Goal: Information Seeking & Learning: Learn about a topic

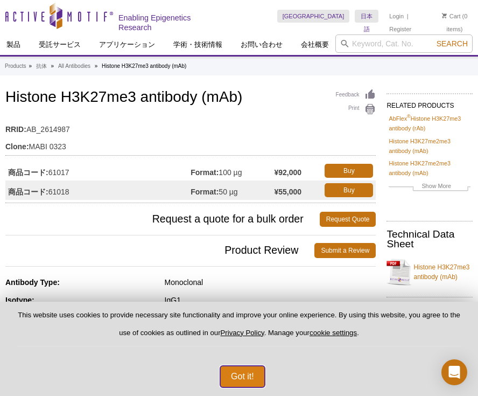
click at [243, 386] on button "Got it!" at bounding box center [242, 377] width 45 height 22
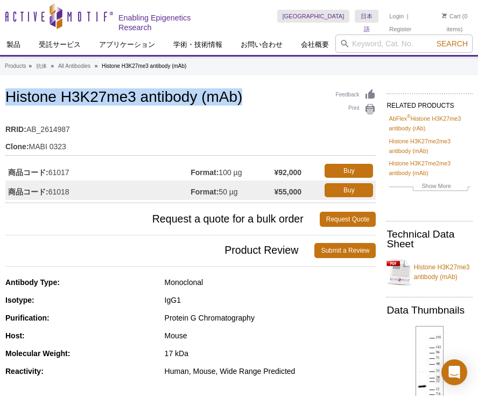
drag, startPoint x: 252, startPoint y: 106, endPoint x: -16, endPoint y: 96, distance: 267.4
copy h1 "Histone H3K27me3 antibody (mAb)"
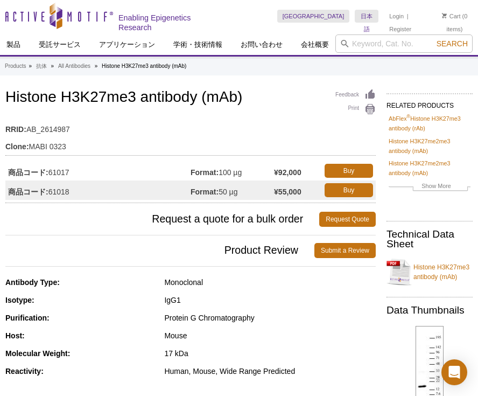
drag, startPoint x: 49, startPoint y: 168, endPoint x: 81, endPoint y: 169, distance: 31.8
click at [81, 169] on td "商品コード: 61017" at bounding box center [97, 170] width 185 height 19
drag, startPoint x: 47, startPoint y: 171, endPoint x: 80, endPoint y: 171, distance: 32.9
click at [80, 171] on td "商品コード: 61017" at bounding box center [97, 170] width 185 height 19
click at [80, 148] on td "Clone: MABI 0323" at bounding box center [190, 143] width 371 height 17
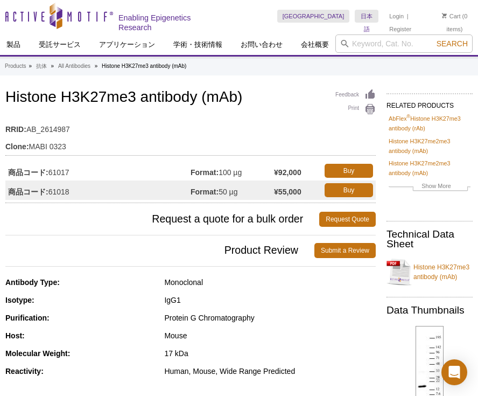
drag, startPoint x: 51, startPoint y: 170, endPoint x: 76, endPoint y: 170, distance: 24.8
click at [76, 170] on td "商品コード: 61017" at bounding box center [97, 170] width 185 height 19
copy td "61017"
